Goal: Task Accomplishment & Management: Manage account settings

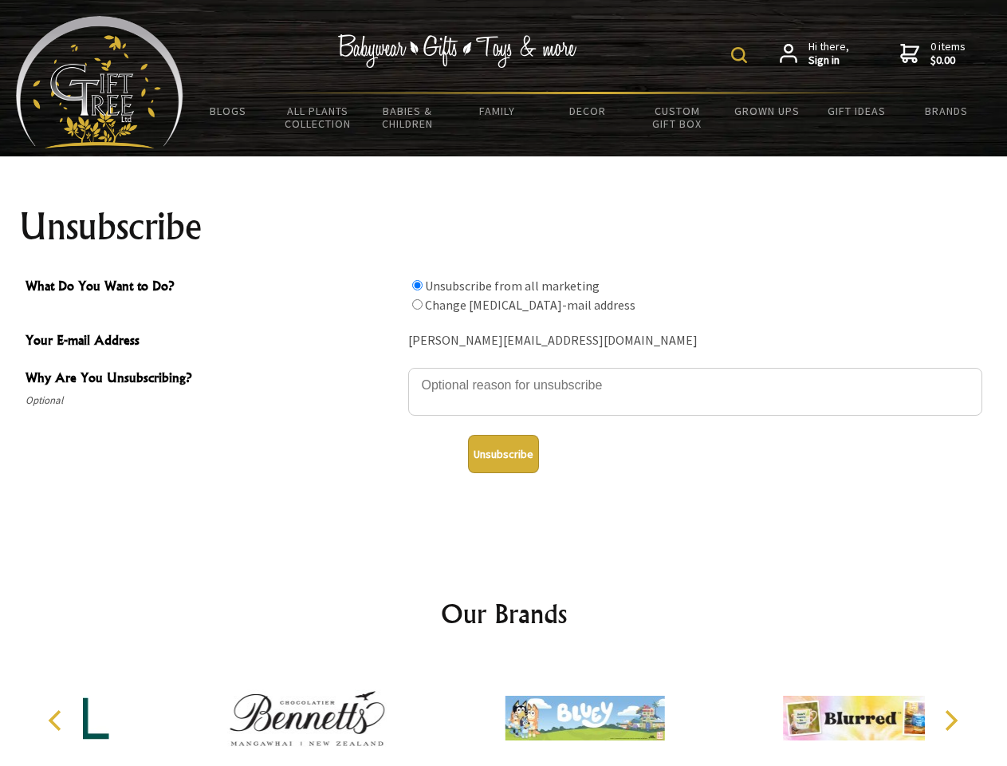
click at [742, 55] on img at bounding box center [739, 55] width 16 height 16
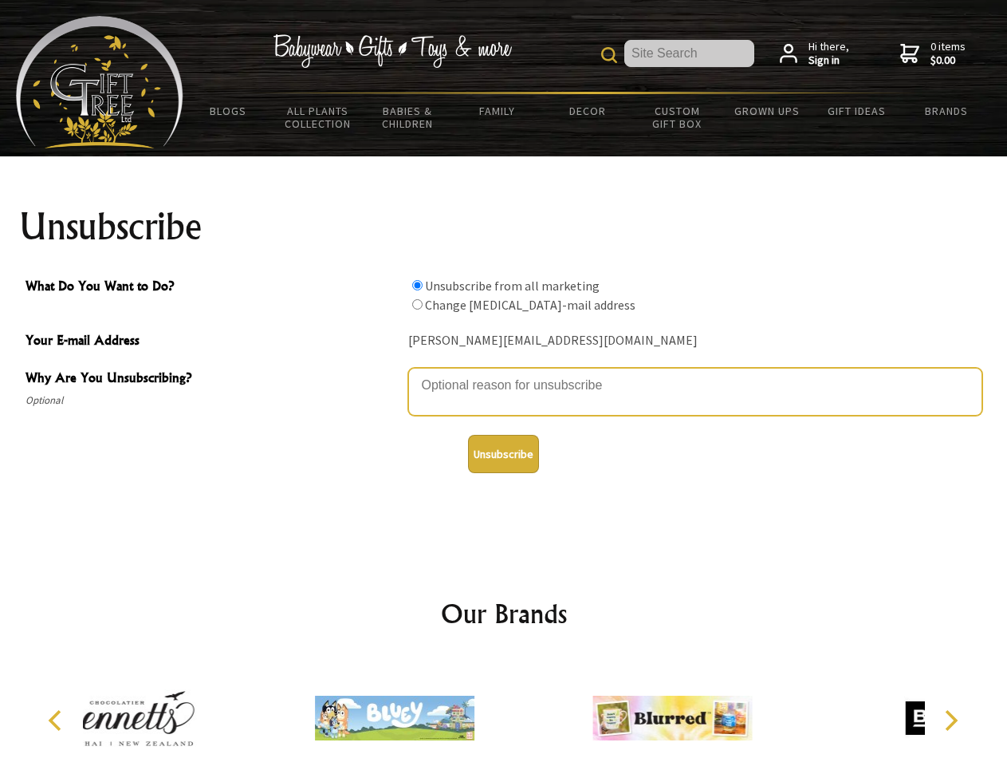
click at [504, 373] on textarea "Why Are You Unsubscribing?" at bounding box center [695, 392] width 574 height 48
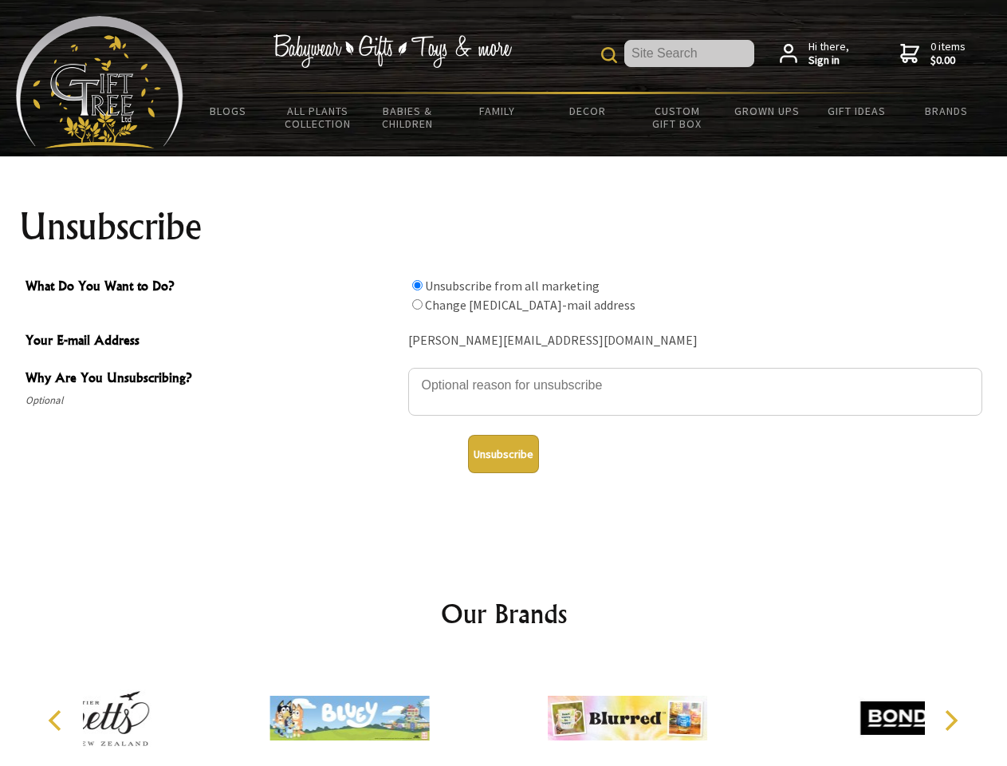
click at [417, 285] on input "What Do You Want to Do?" at bounding box center [417, 285] width 10 height 10
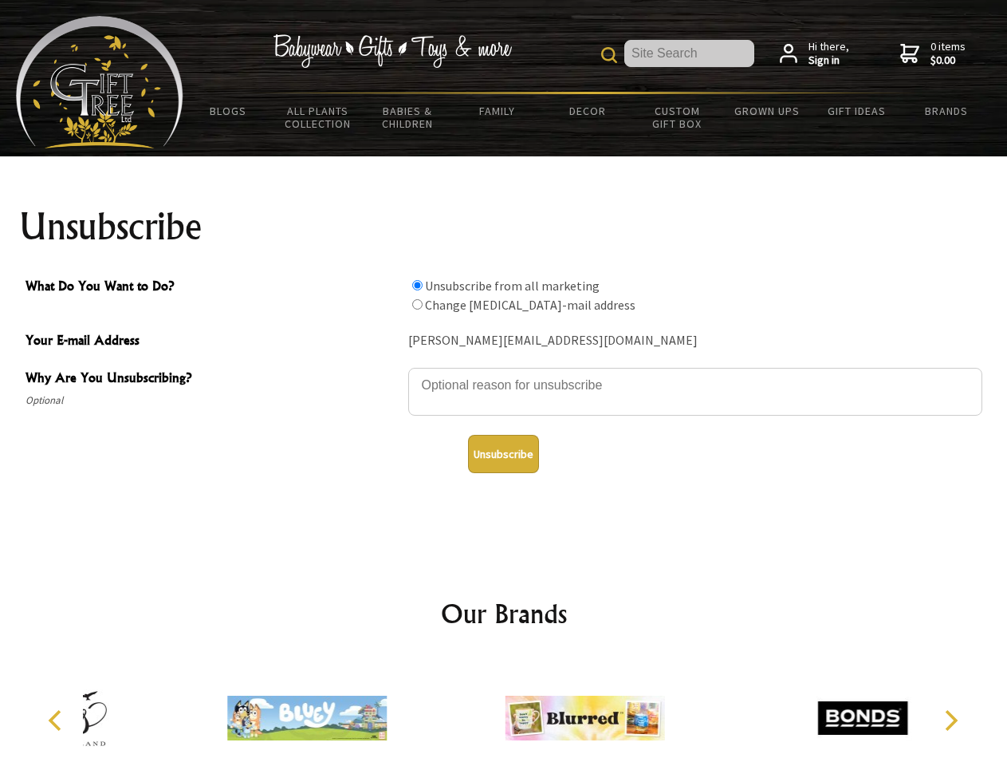
click at [417, 304] on input "What Do You Want to Do?" at bounding box center [417, 304] width 10 height 10
radio input "true"
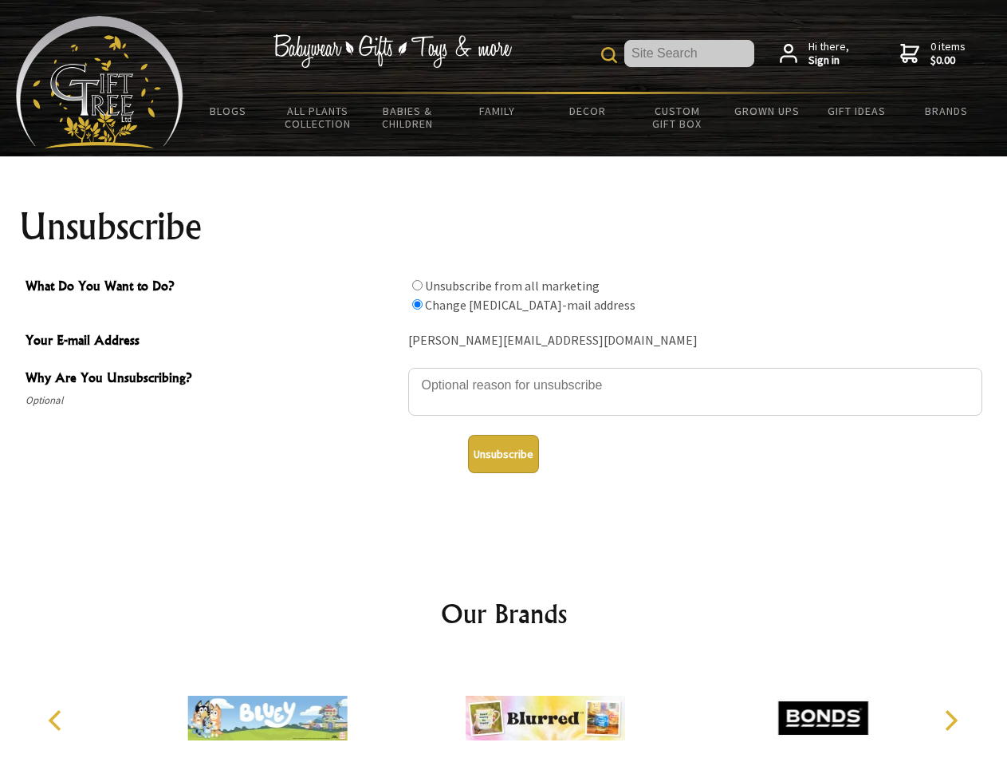
click at [503, 454] on button "Unsubscribe" at bounding box center [503, 454] width 71 height 38
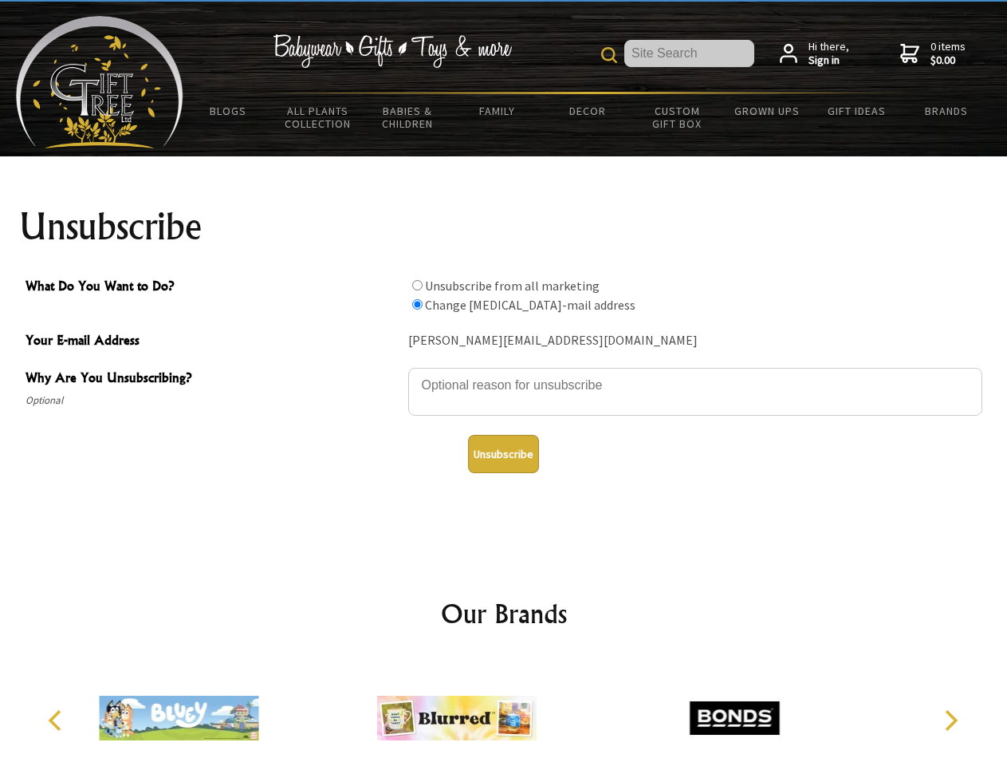
click at [504, 711] on img at bounding box center [457, 718] width 160 height 120
click at [57, 720] on icon "Previous" at bounding box center [56, 720] width 21 height 21
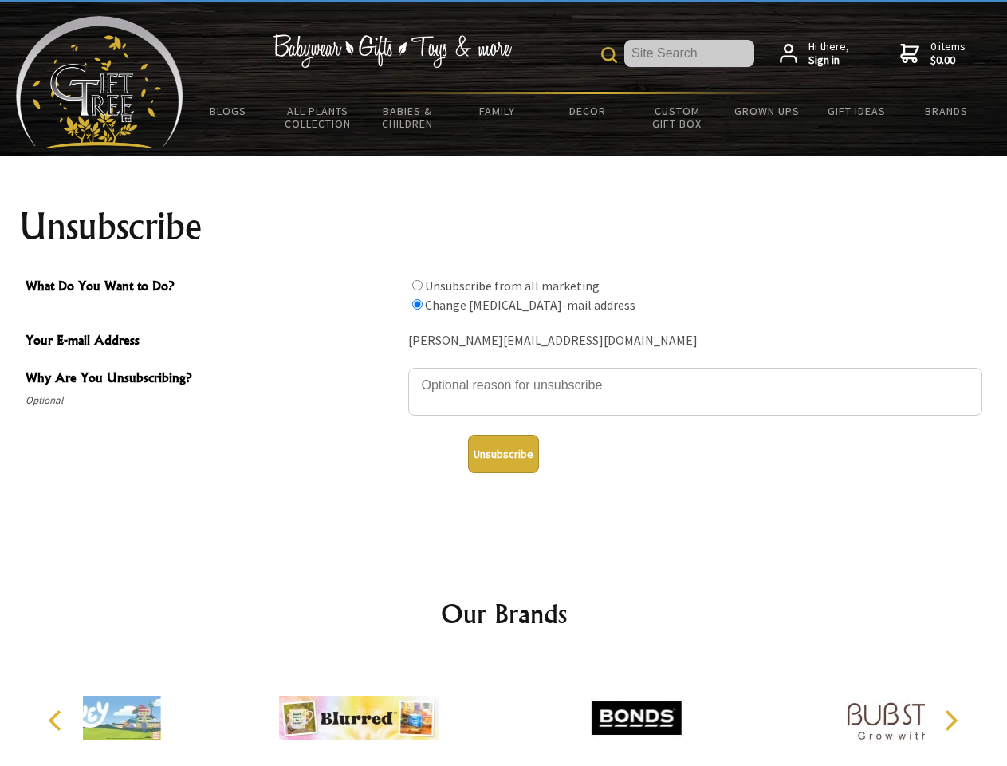
click at [951, 720] on icon "Next" at bounding box center [949, 720] width 21 height 21
